Goal: Task Accomplishment & Management: Complete application form

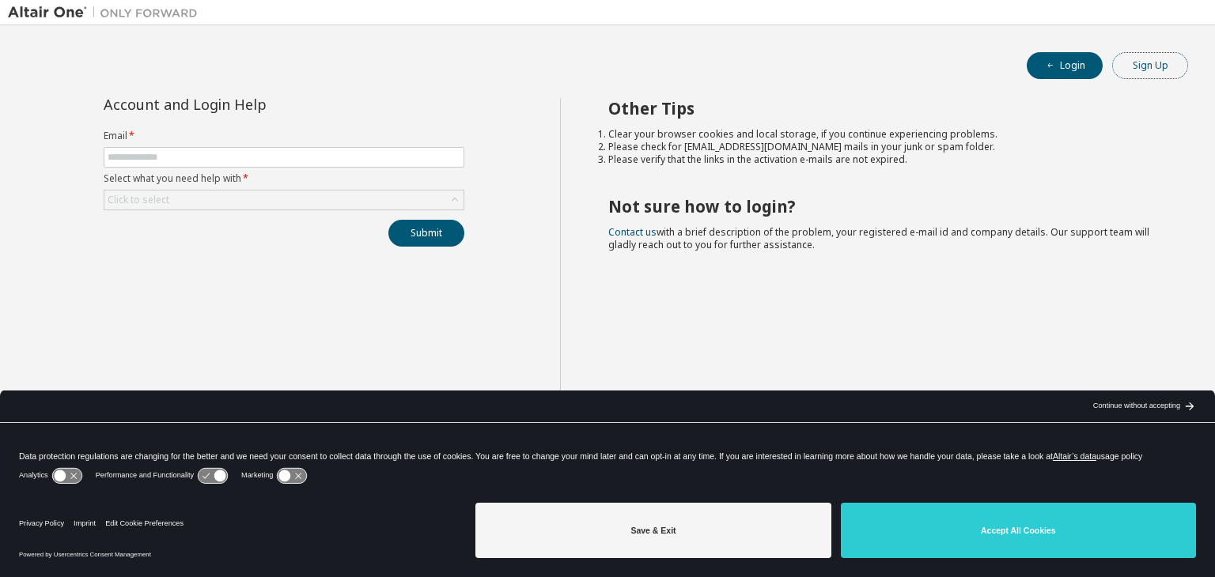
click at [1150, 65] on button "Sign Up" at bounding box center [1150, 65] width 76 height 27
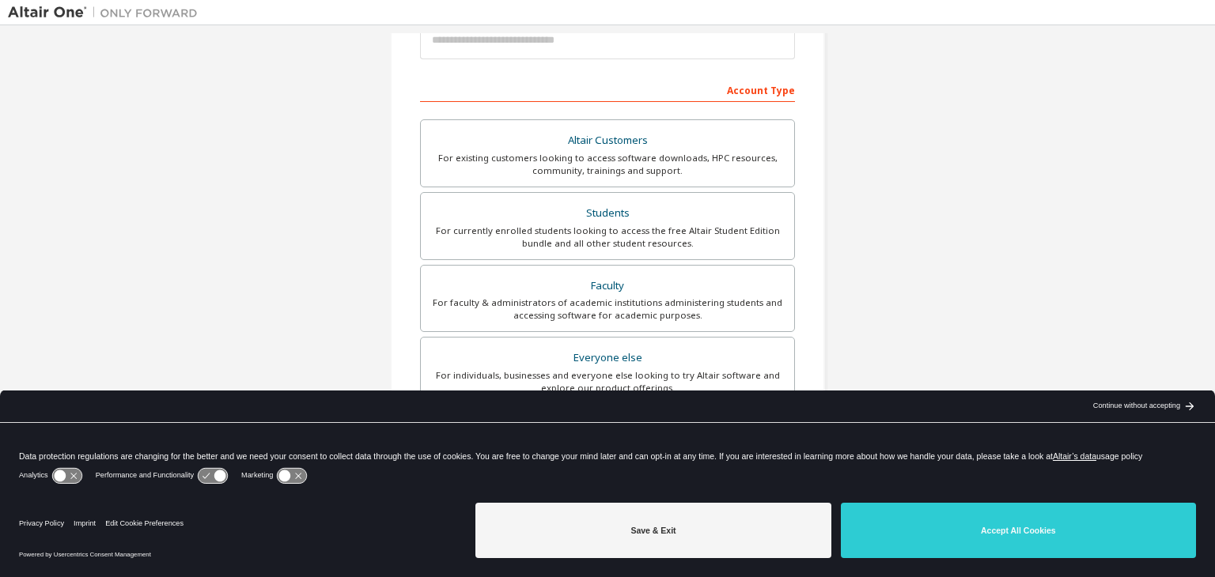
scroll to position [218, 0]
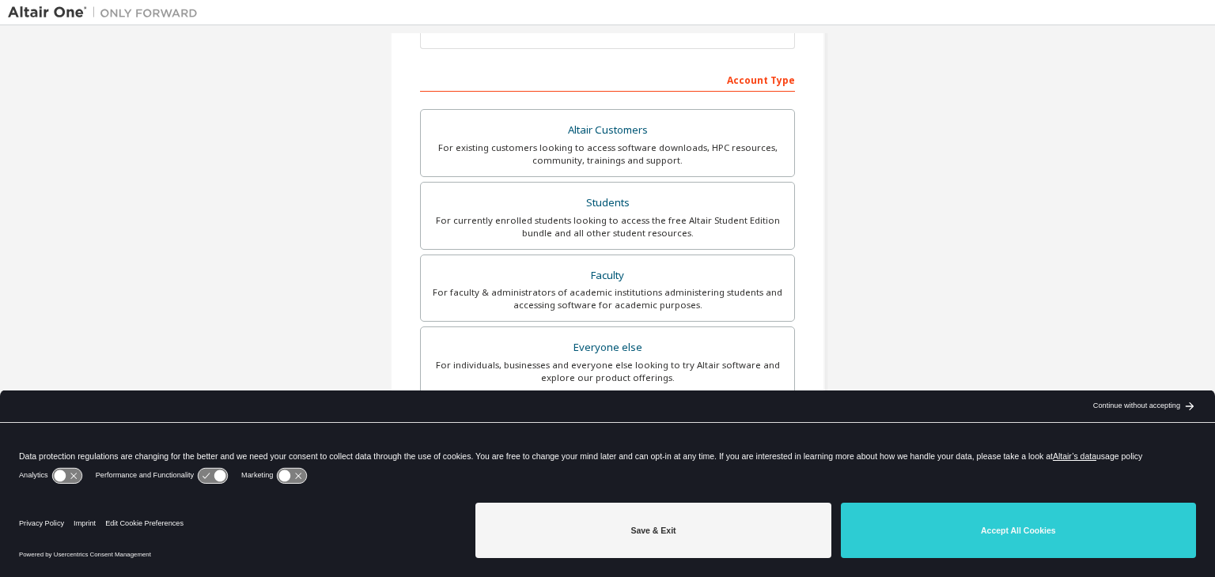
click at [1170, 407] on div "Continue without accepting" at bounding box center [1136, 406] width 87 height 13
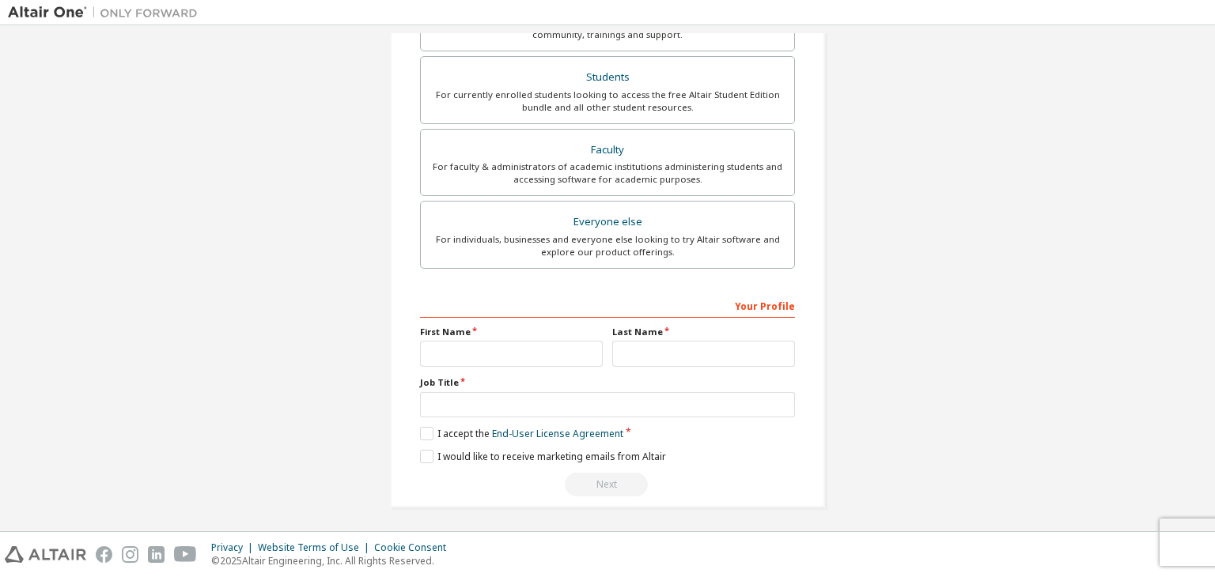
scroll to position [224, 0]
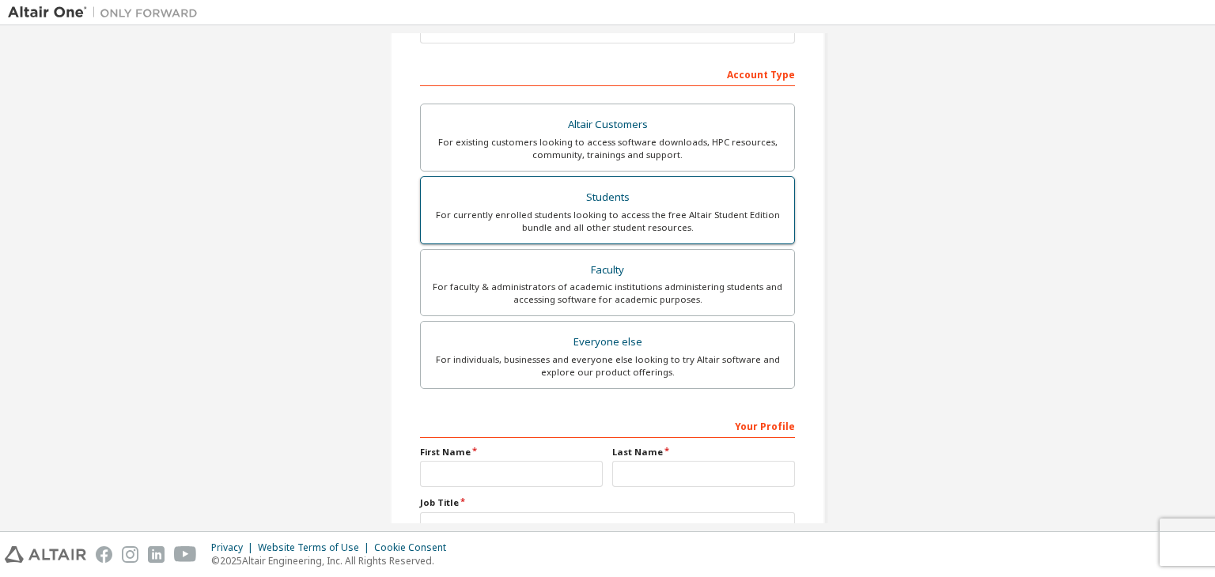
click at [675, 225] on div "For currently enrolled students looking to access the free Altair Student Editi…" at bounding box center [607, 221] width 354 height 25
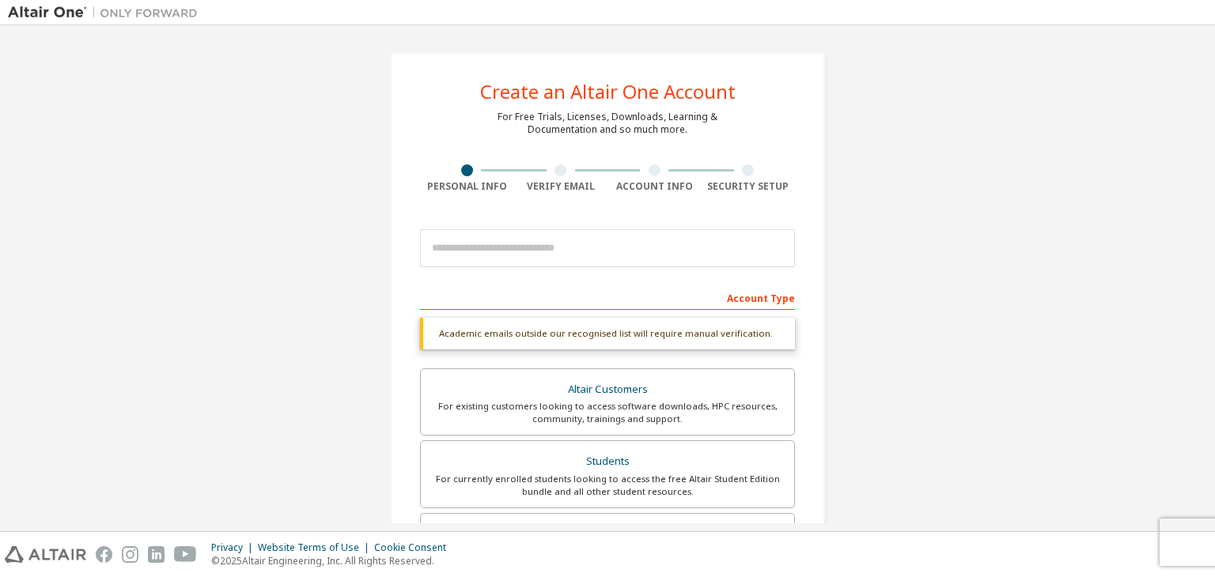
scroll to position [25, 0]
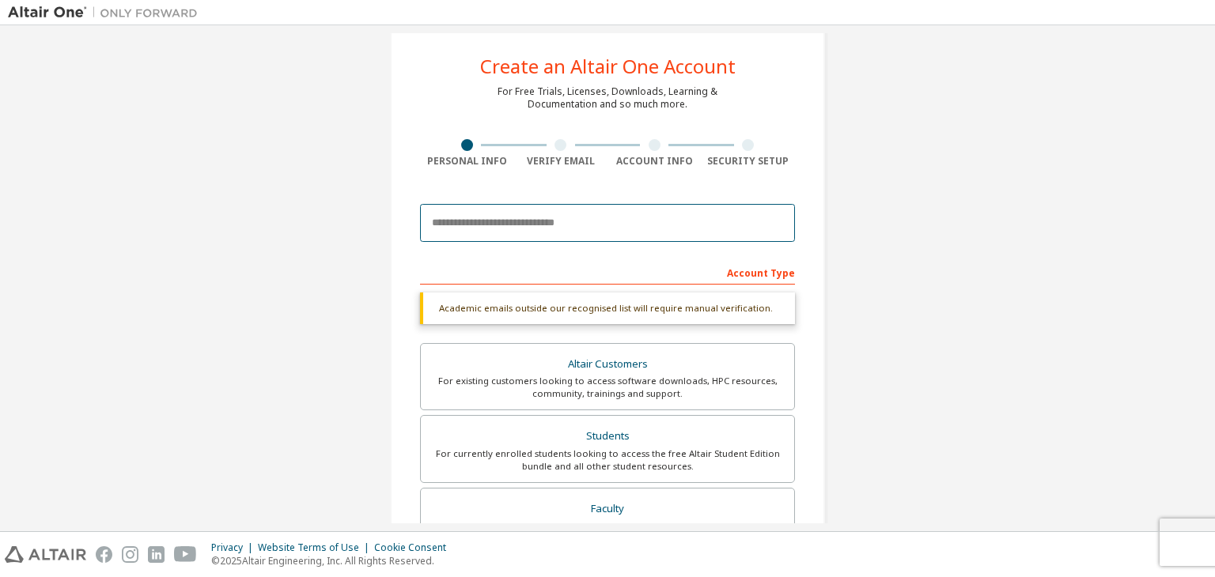
click at [506, 236] on input "email" at bounding box center [607, 223] width 375 height 38
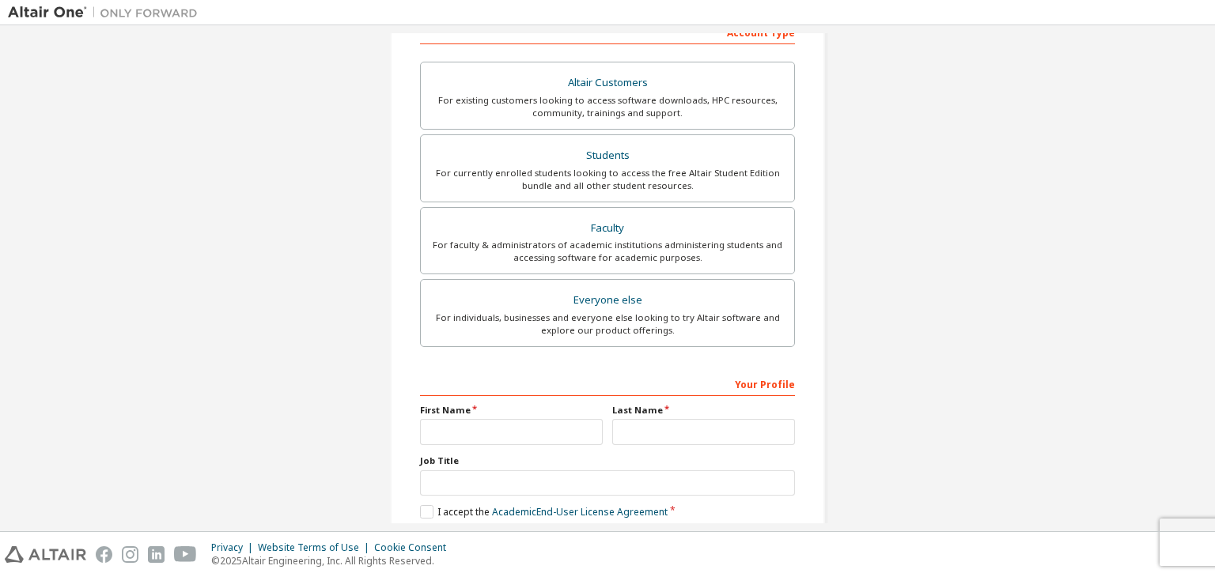
scroll to position [344, 0]
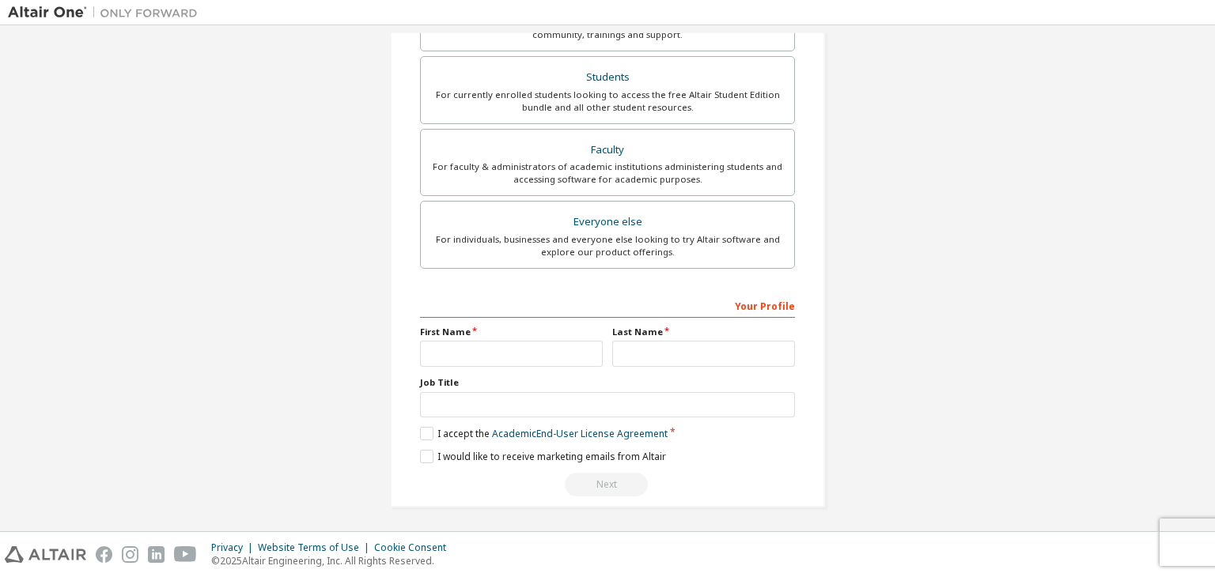
type input "**********"
click at [547, 360] on input "text" at bounding box center [511, 354] width 183 height 26
type input "********"
type input "*****"
click at [428, 432] on label "I accept the Academic End-User License Agreement" at bounding box center [544, 433] width 248 height 13
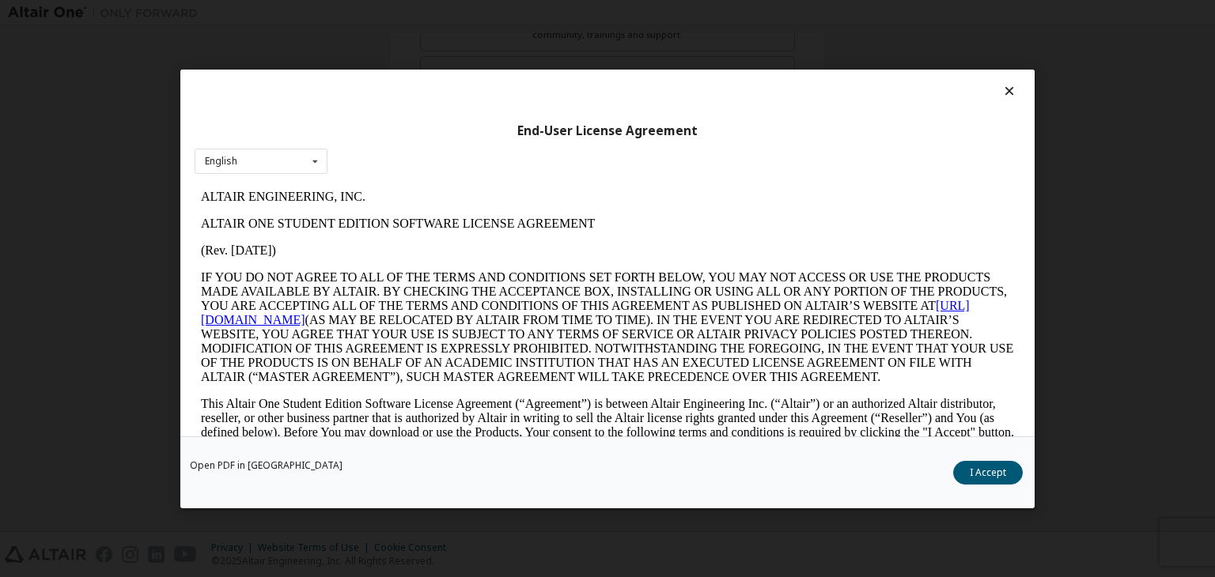
scroll to position [0, 0]
click at [987, 470] on button "I Accept" at bounding box center [988, 473] width 70 height 24
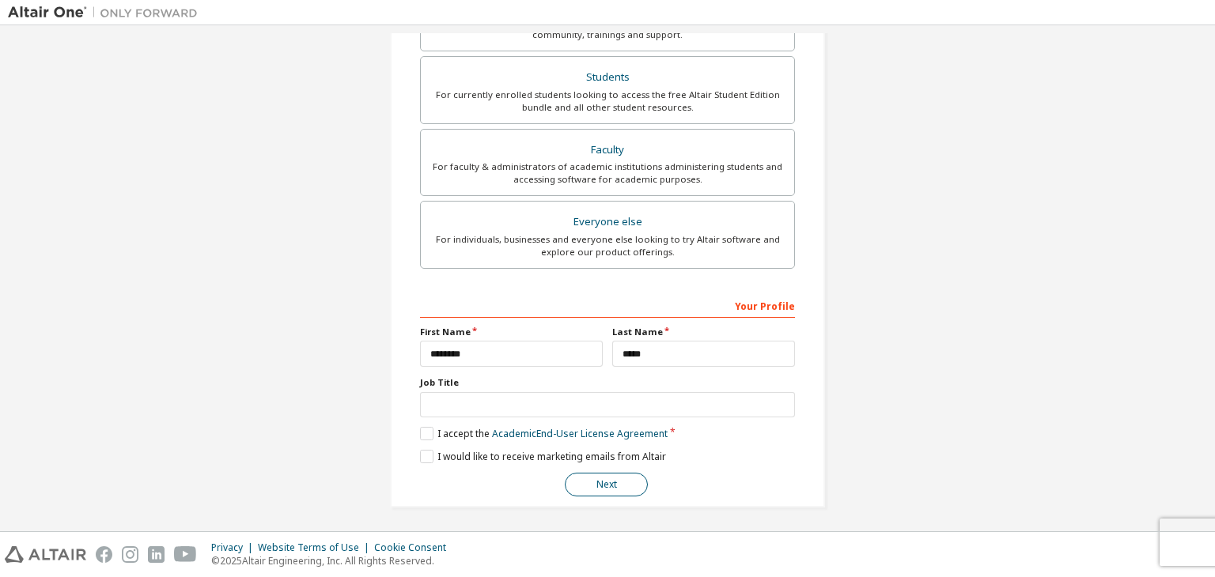
click at [617, 486] on button "Next" at bounding box center [606, 485] width 83 height 24
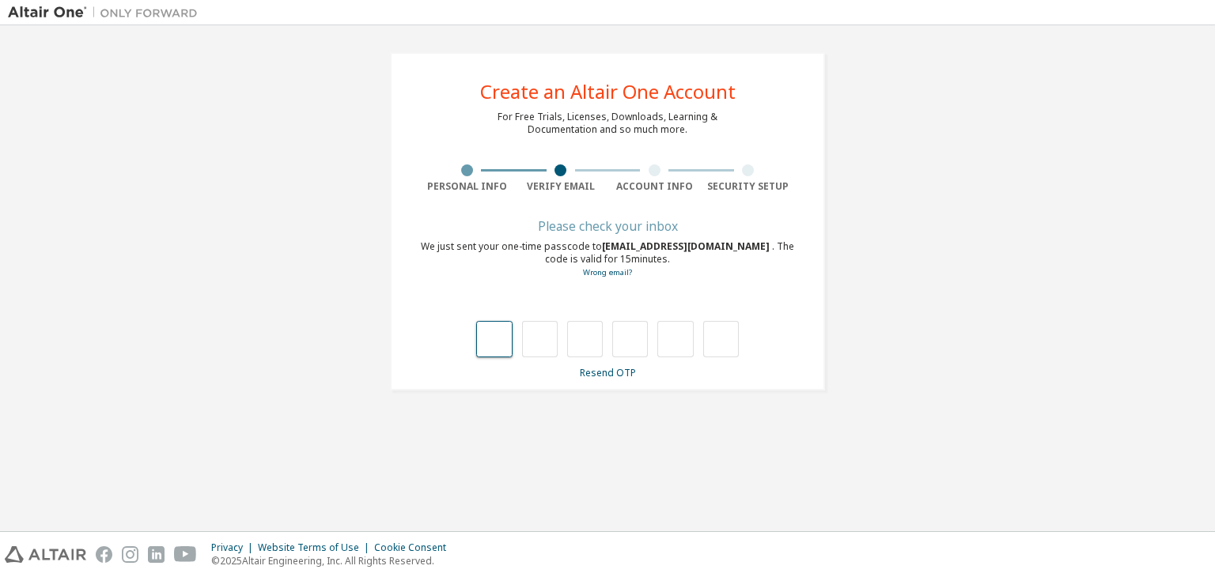
type input "*"
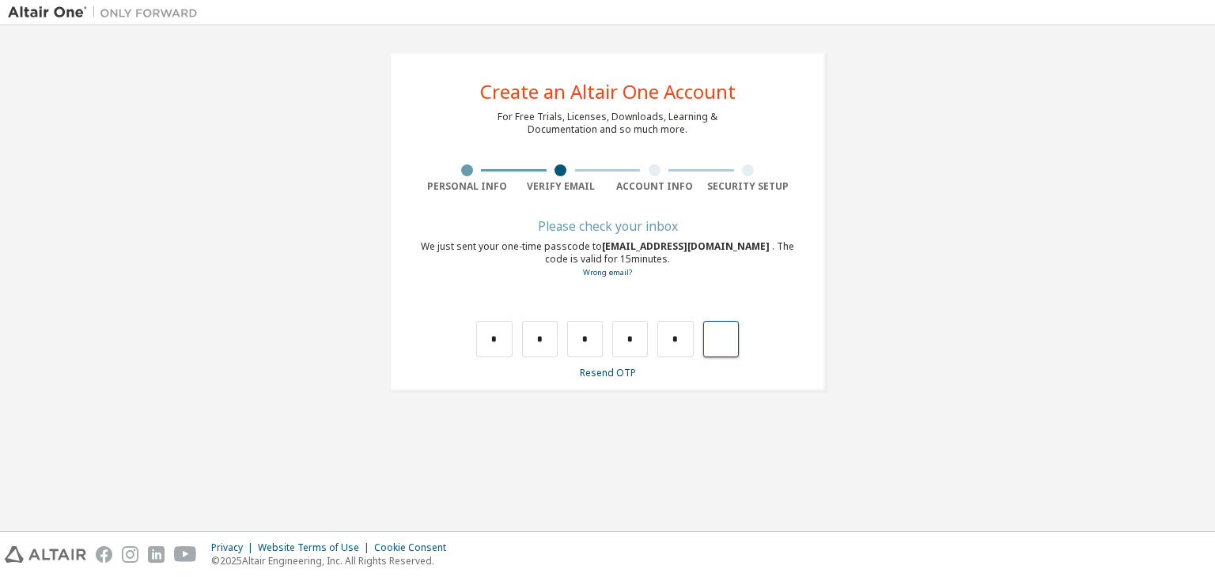
type input "*"
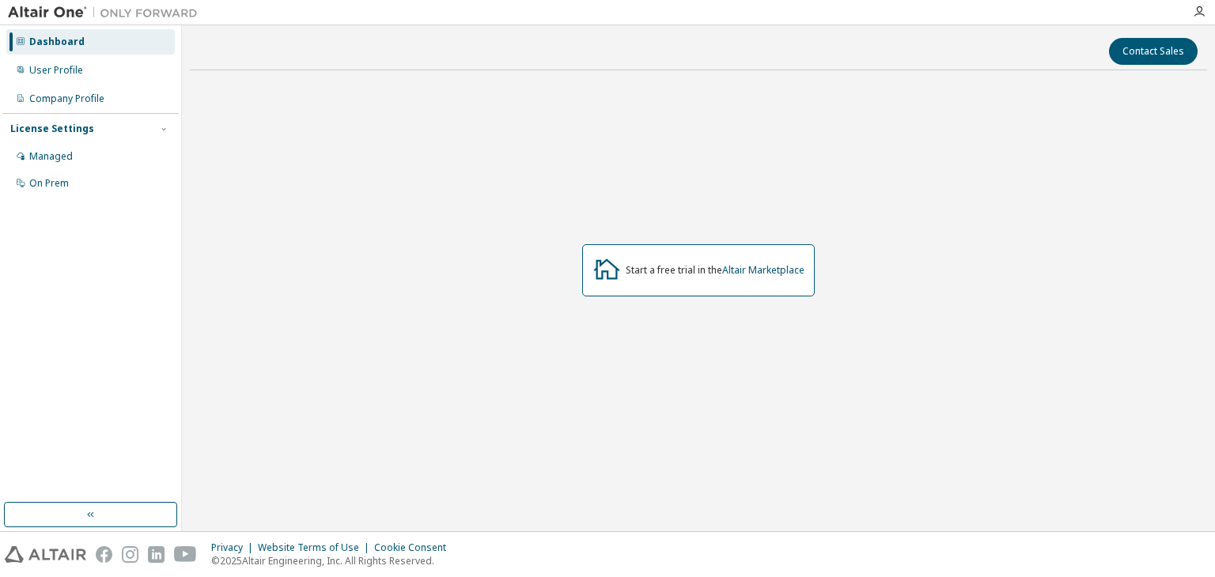
click at [289, 246] on div "Start a free trial in the Altair Marketplace" at bounding box center [698, 271] width 1017 height 376
